Goal: Information Seeking & Learning: Learn about a topic

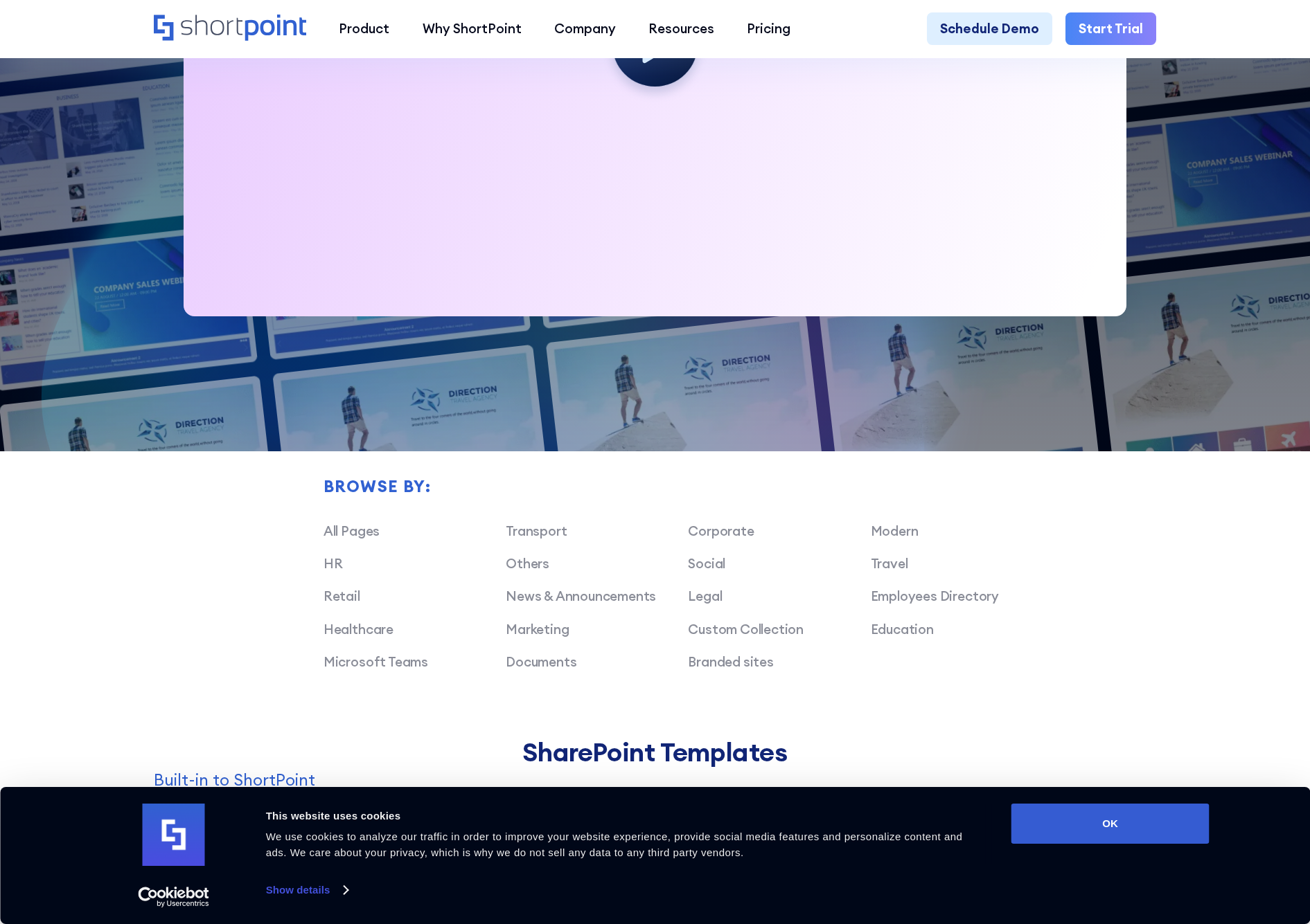
scroll to position [758, 0]
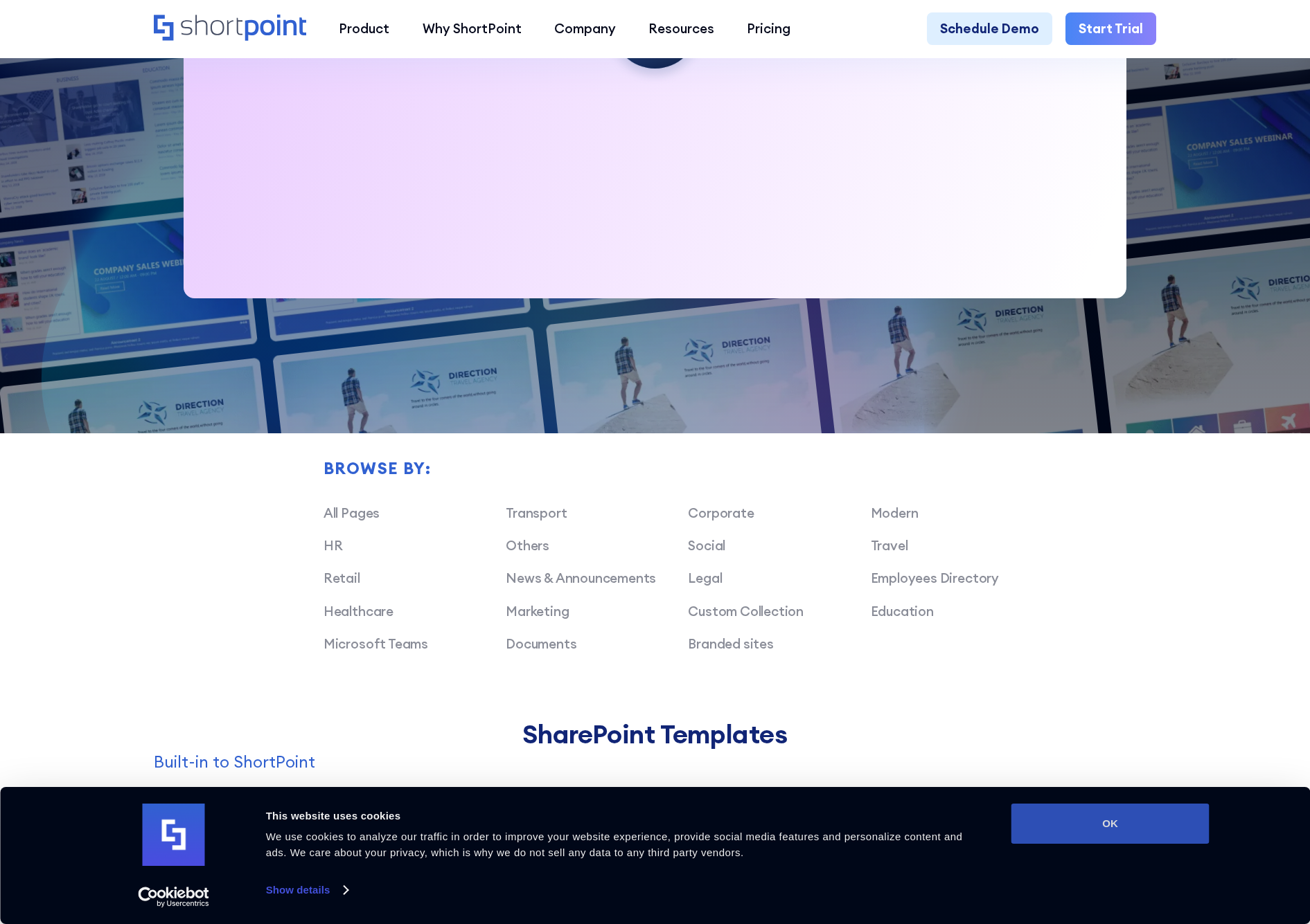
click at [1099, 833] on button "OK" at bounding box center [1110, 824] width 198 height 40
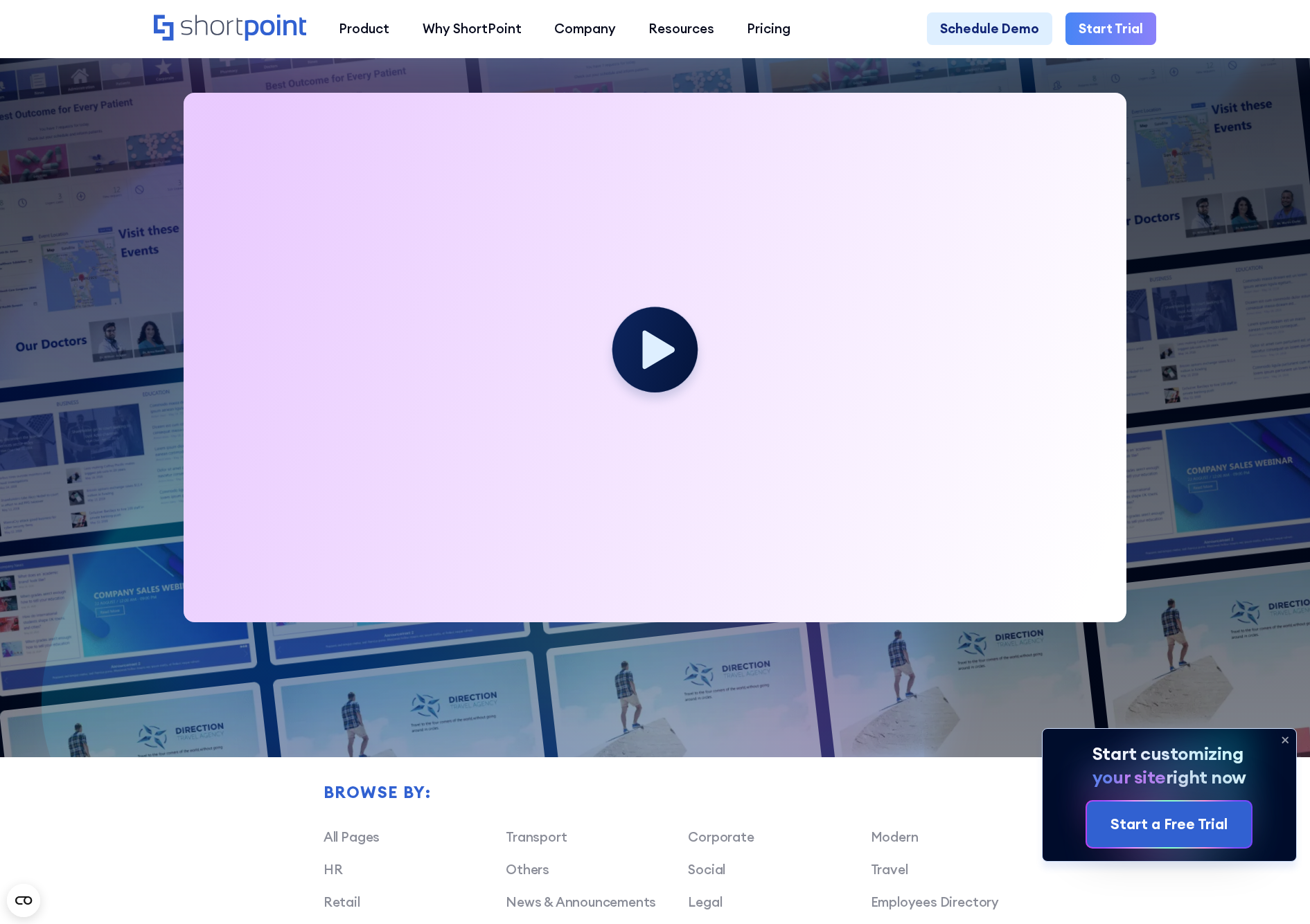
scroll to position [932, 0]
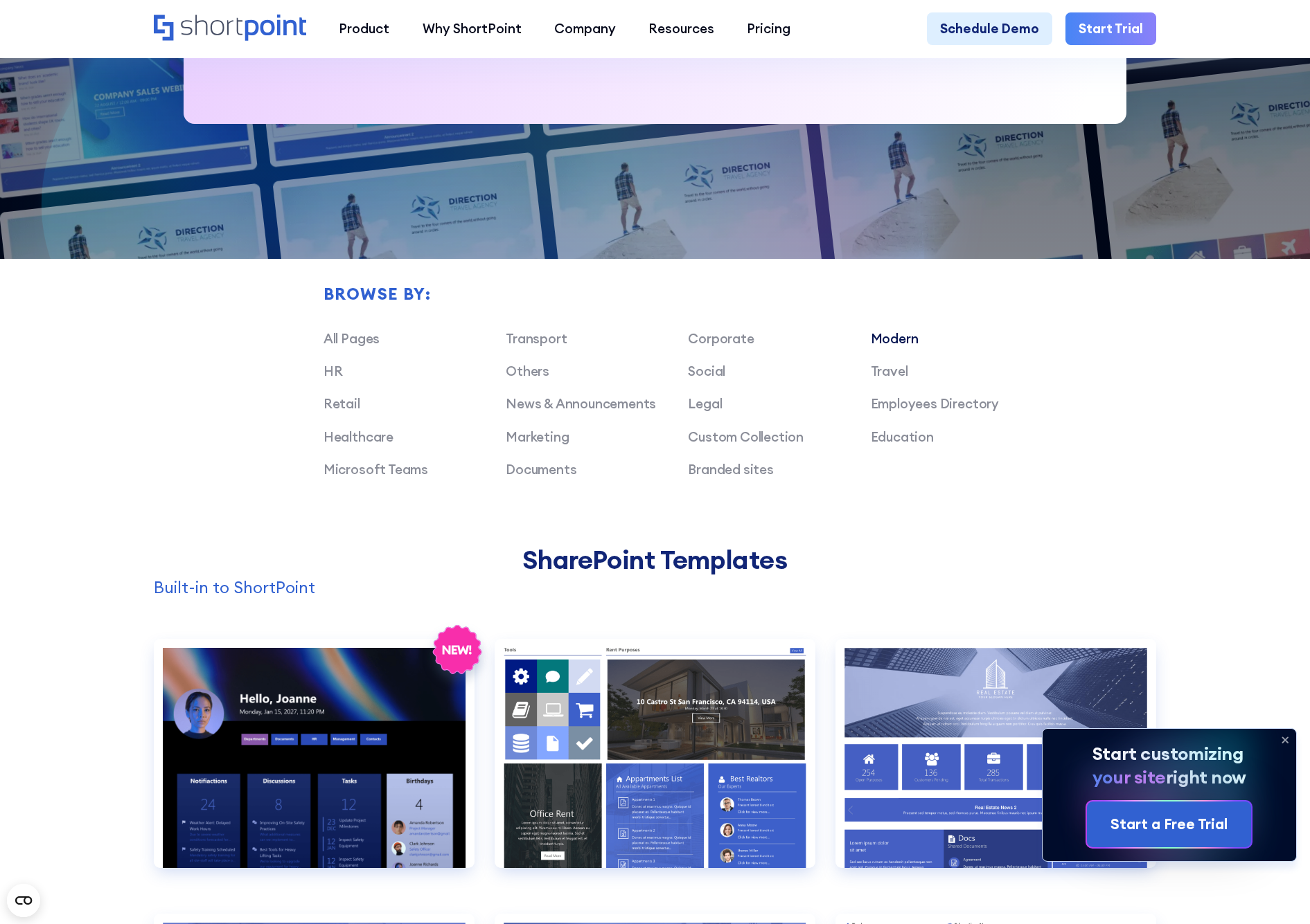
click at [907, 346] on link "Modern" at bounding box center [895, 339] width 48 height 17
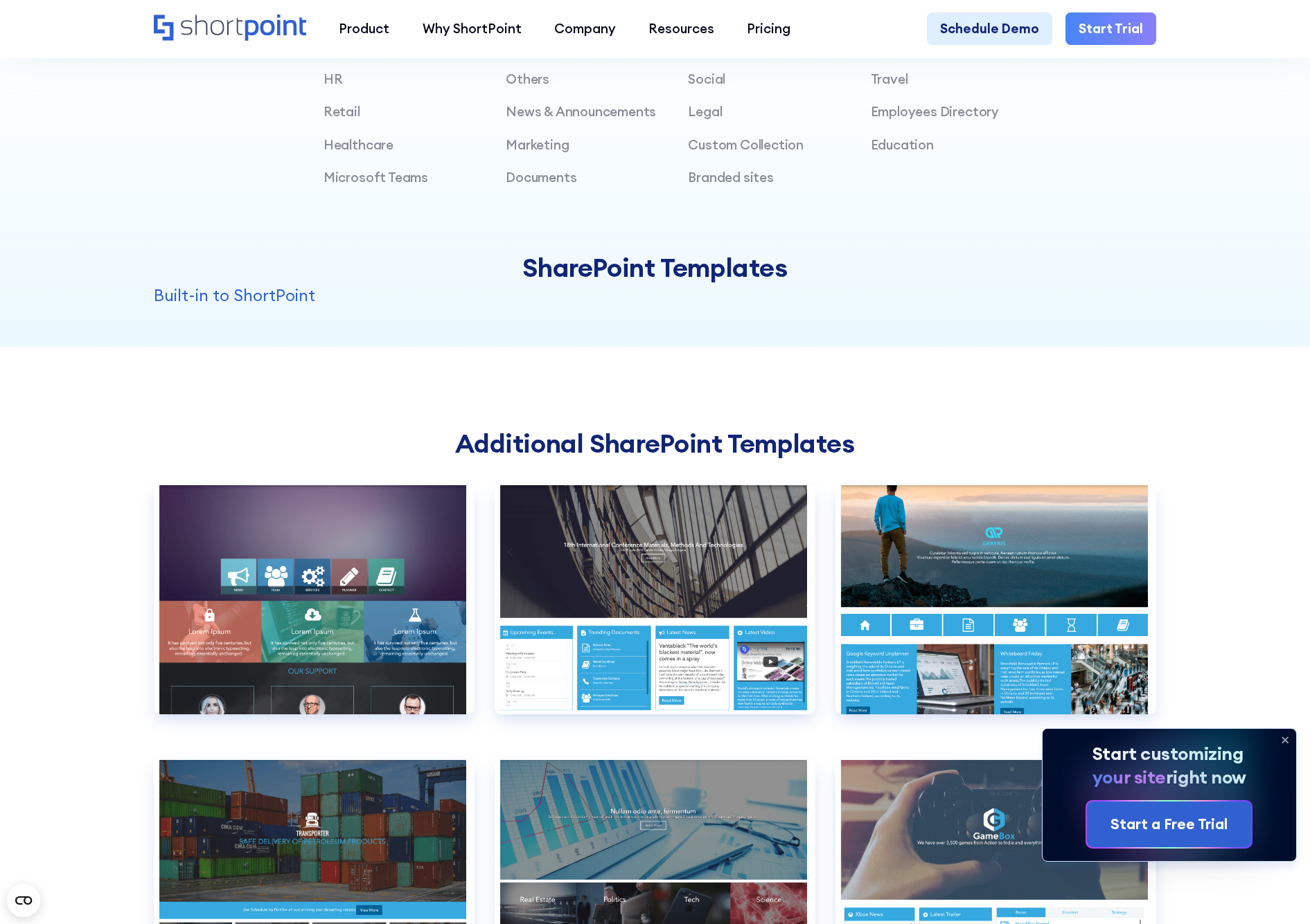
scroll to position [1178, 0]
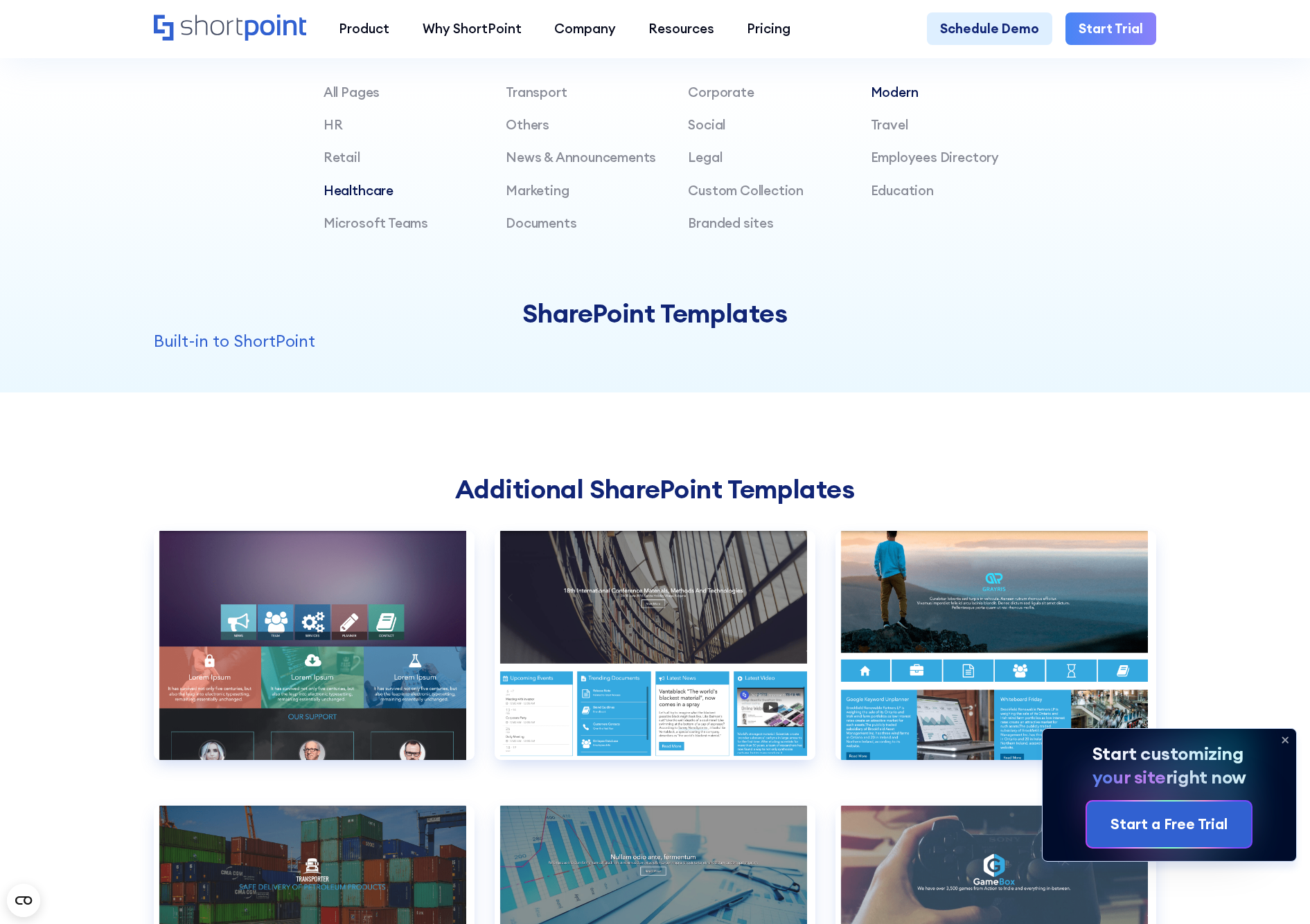
click at [356, 196] on link "Healthcare" at bounding box center [358, 190] width 70 height 17
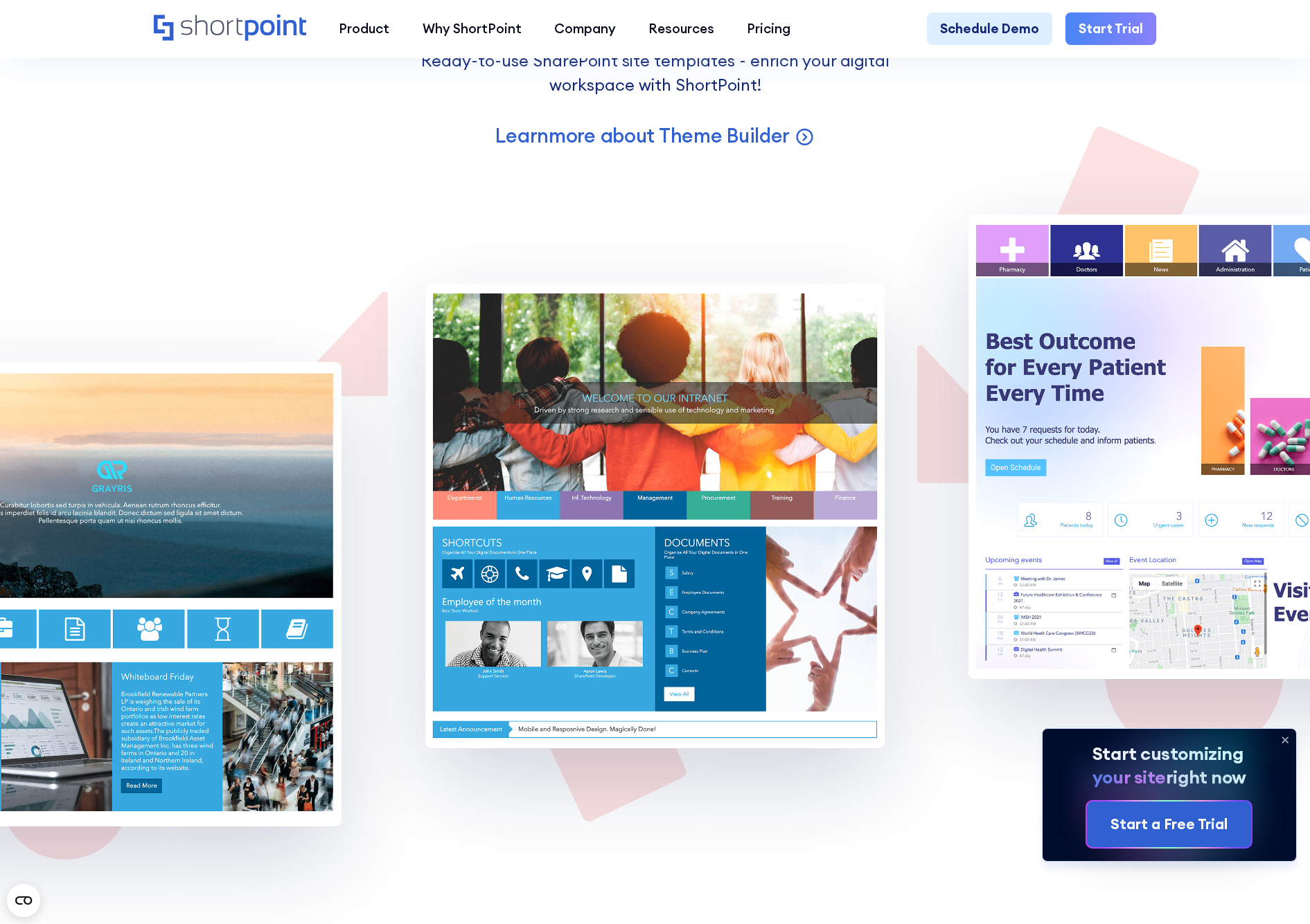
scroll to position [2076, 0]
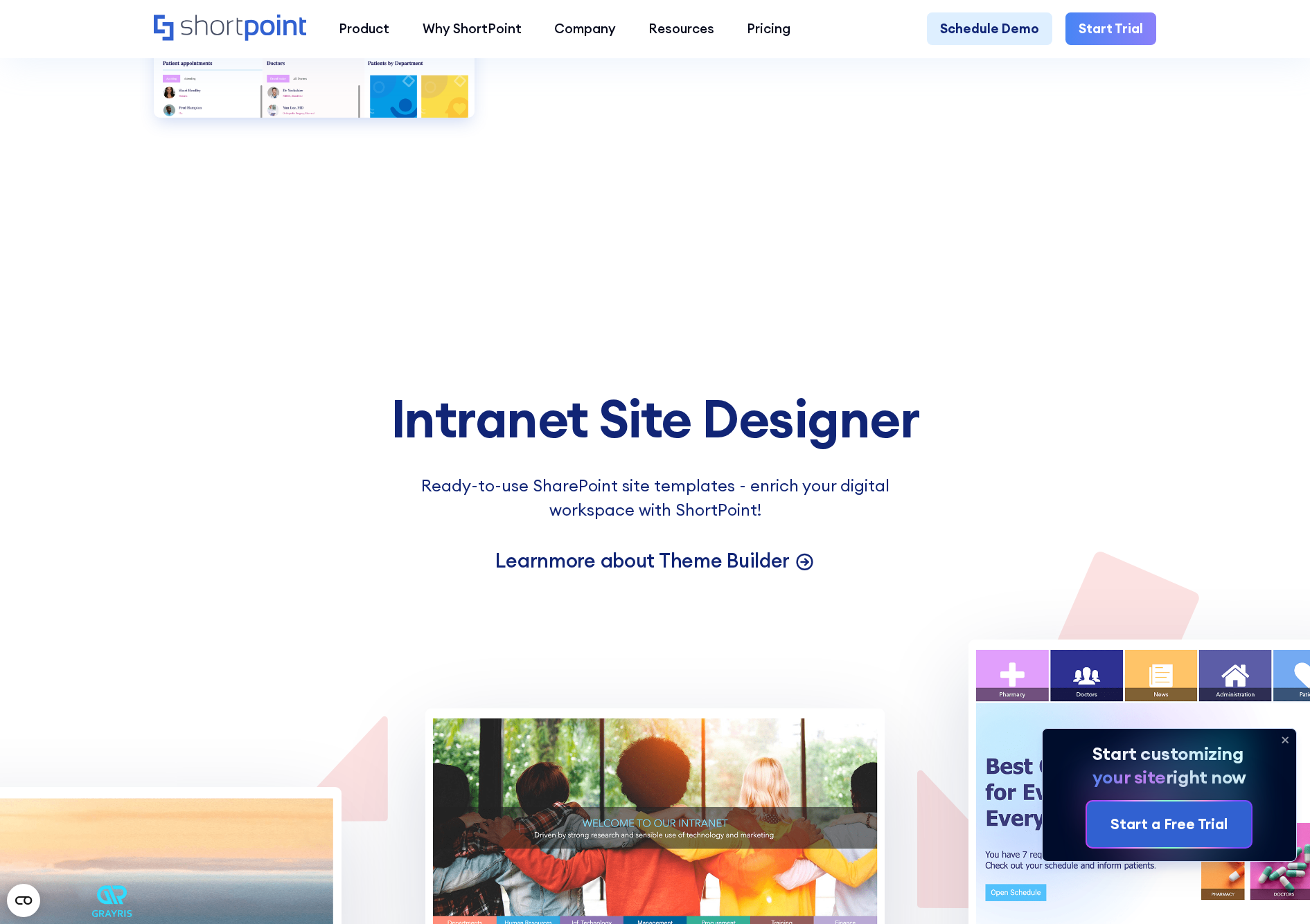
click at [669, 570] on p "Learn more about Theme Builder" at bounding box center [642, 561] width 294 height 26
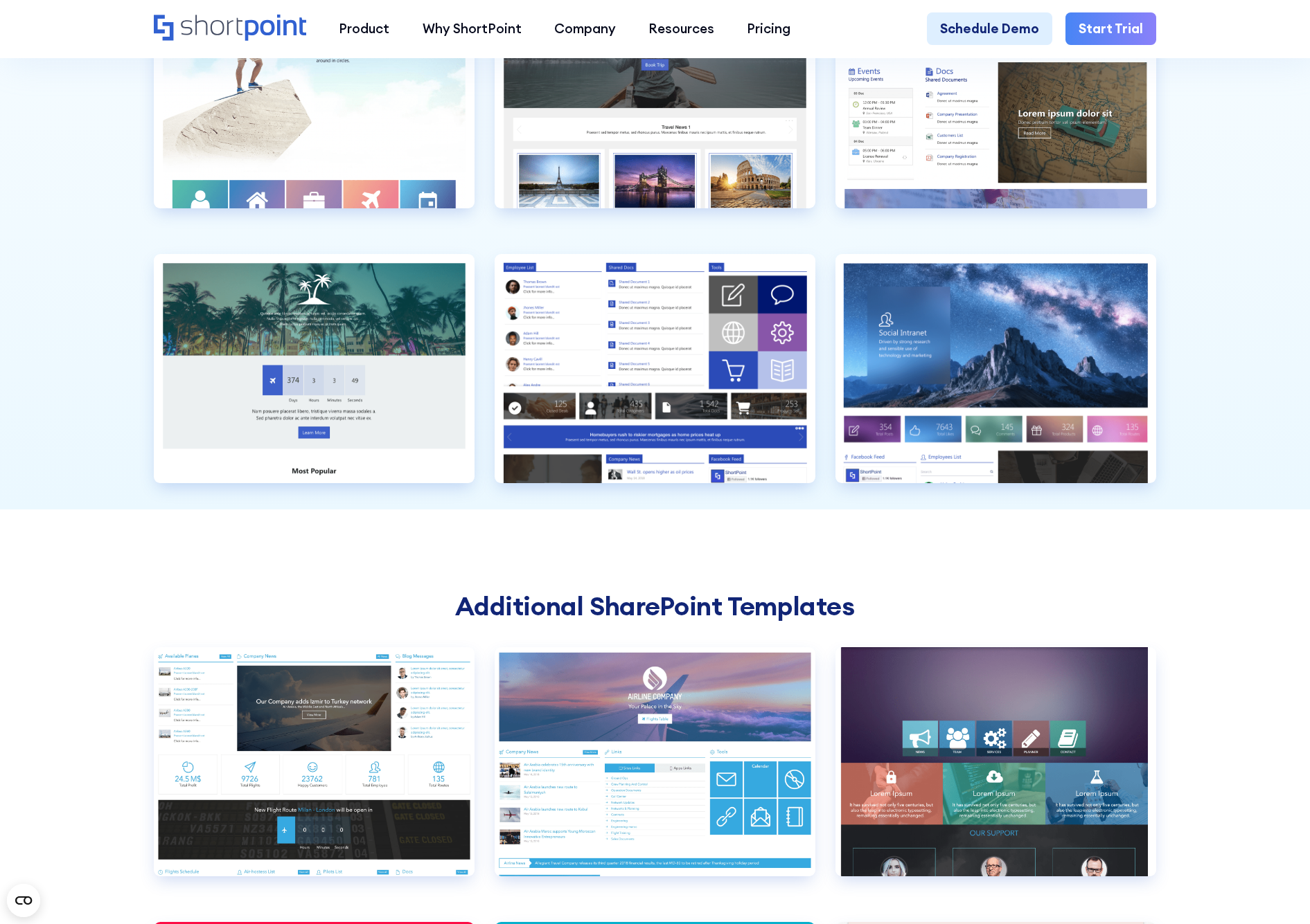
scroll to position [5409, 0]
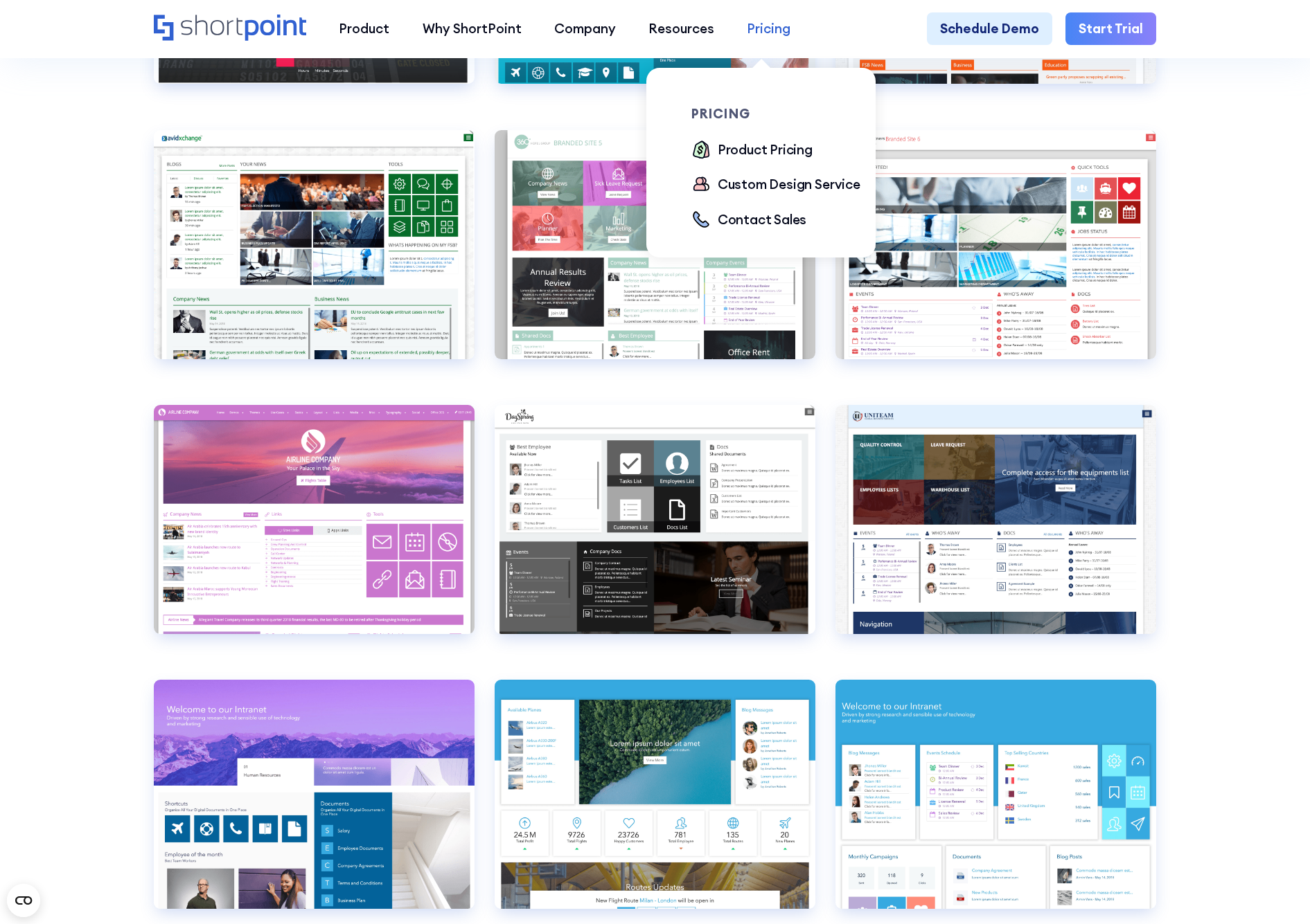
click at [775, 31] on div "Pricing" at bounding box center [768, 28] width 44 height 20
click at [749, 152] on div "Product Pricing" at bounding box center [764, 149] width 95 height 20
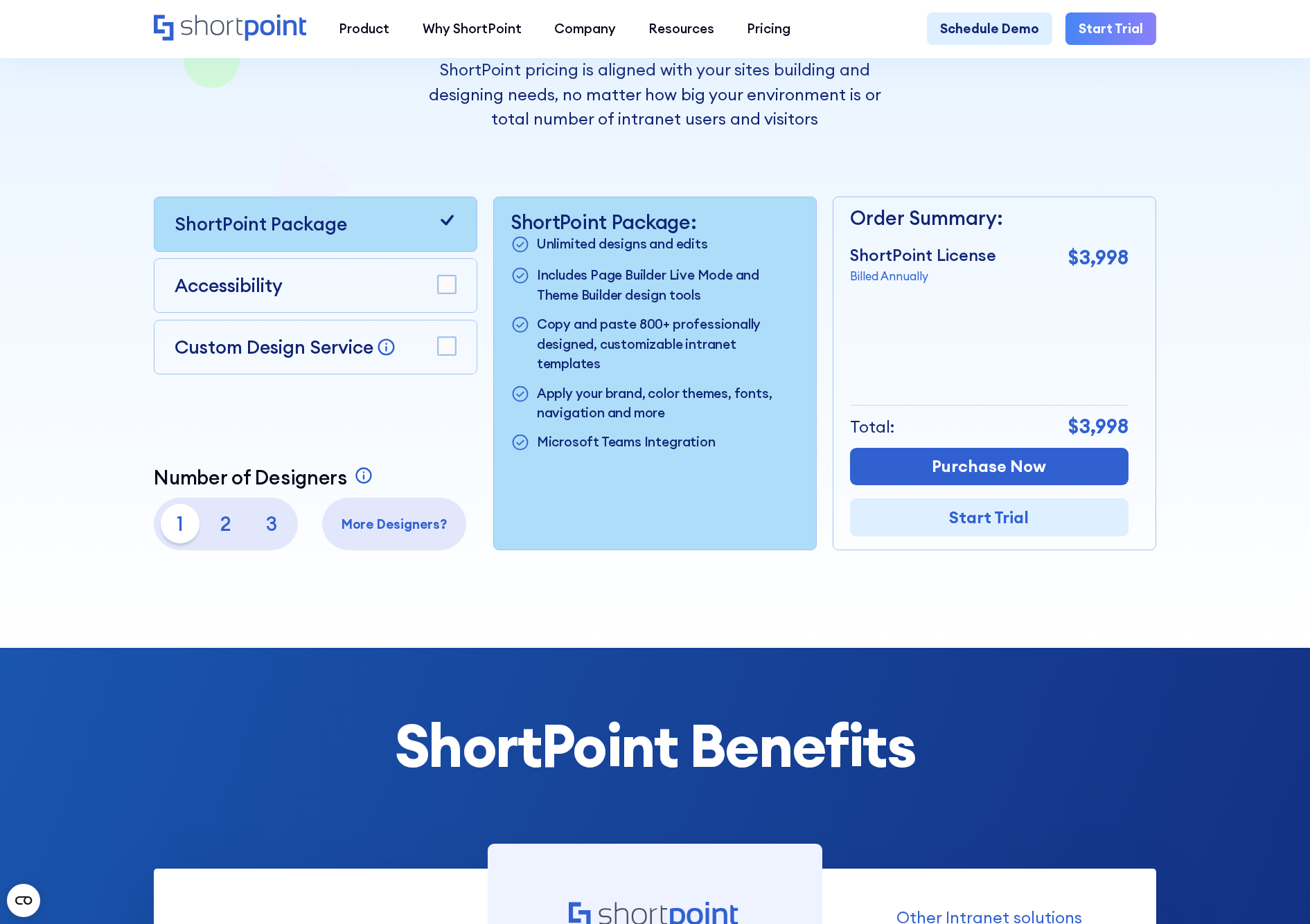
scroll to position [320, 0]
